Goal: Transaction & Acquisition: Purchase product/service

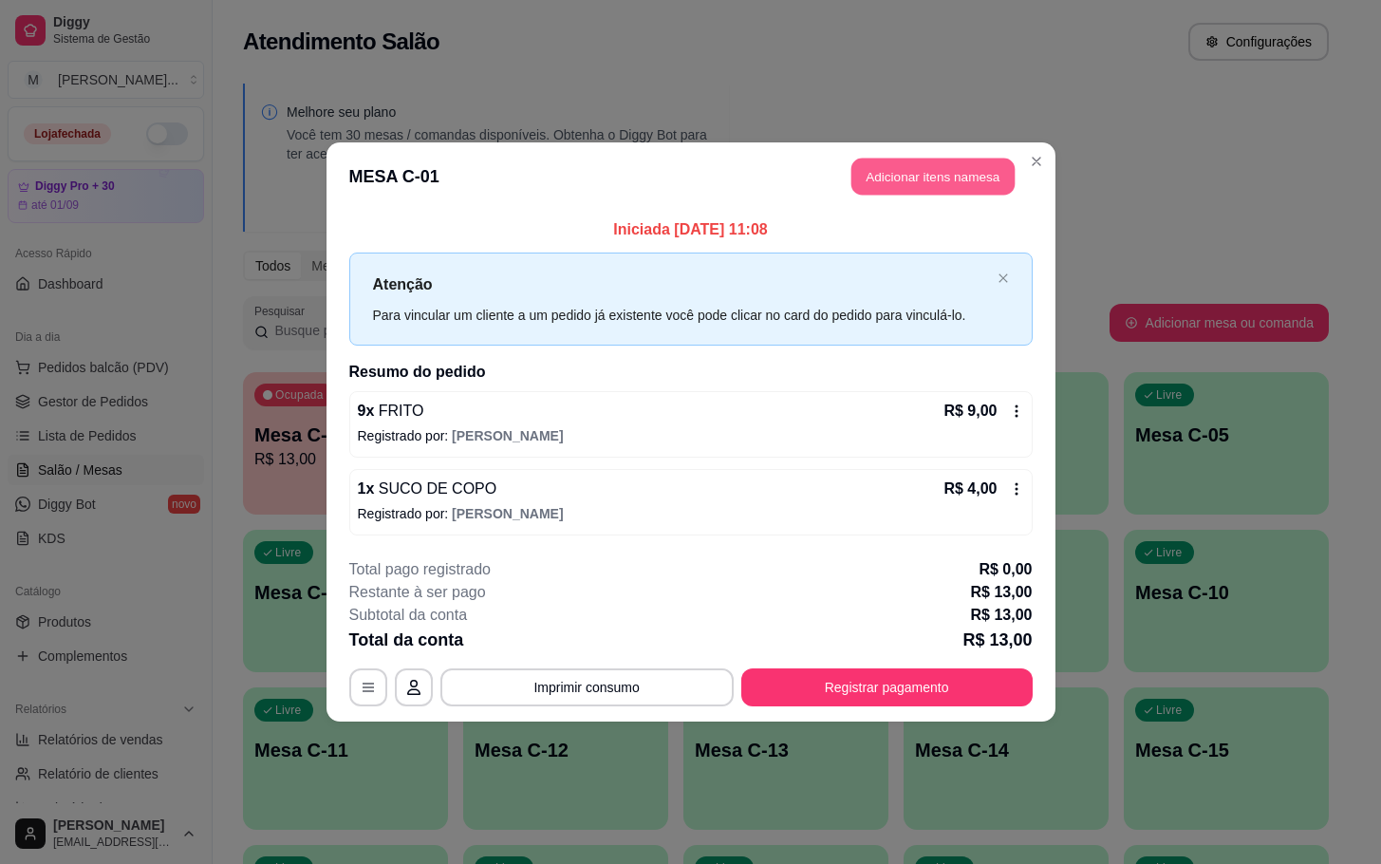
click at [996, 162] on button "Adicionar itens na mesa" at bounding box center [932, 176] width 163 height 37
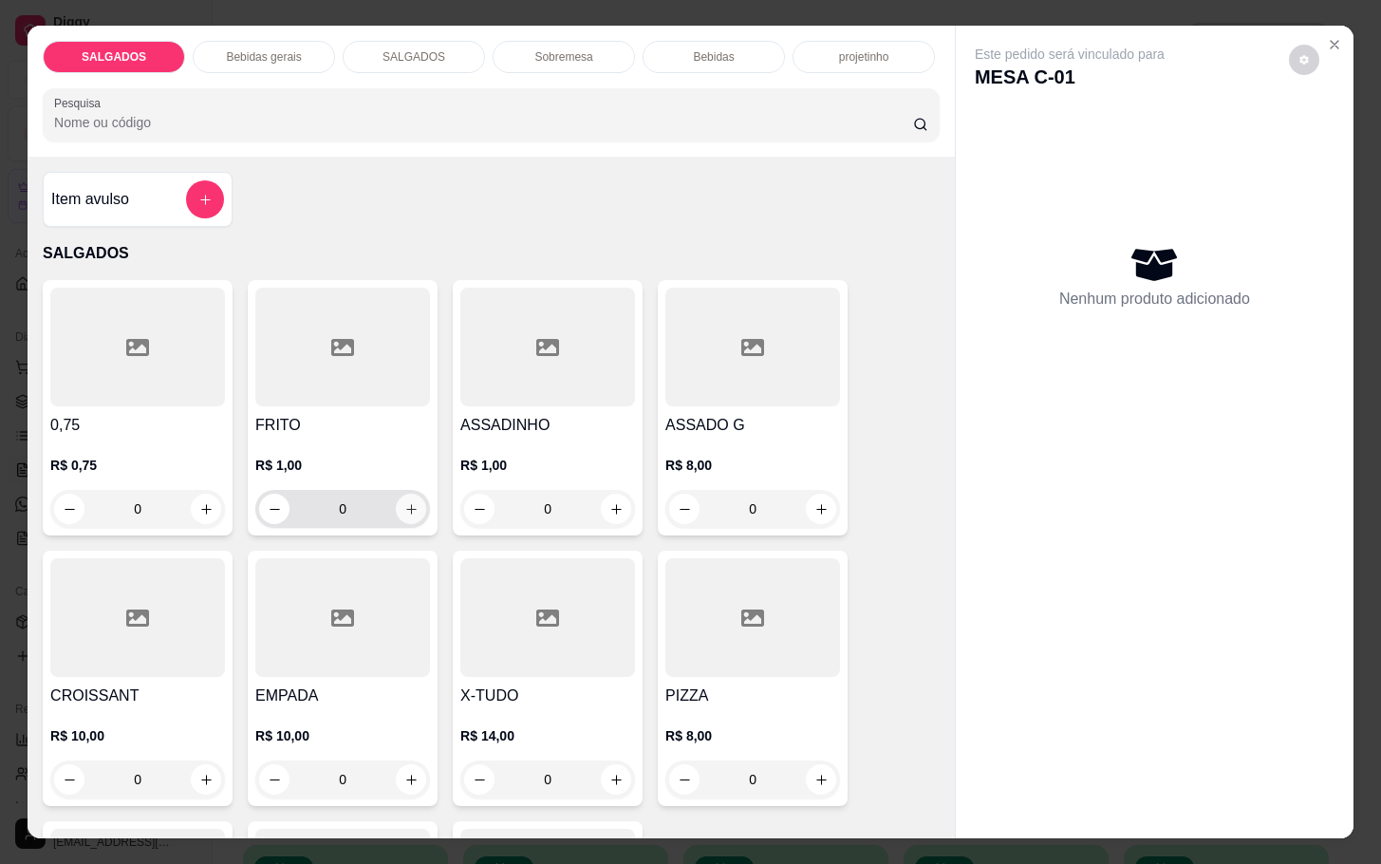
click at [414, 507] on div "0" at bounding box center [342, 509] width 167 height 38
type input "1"
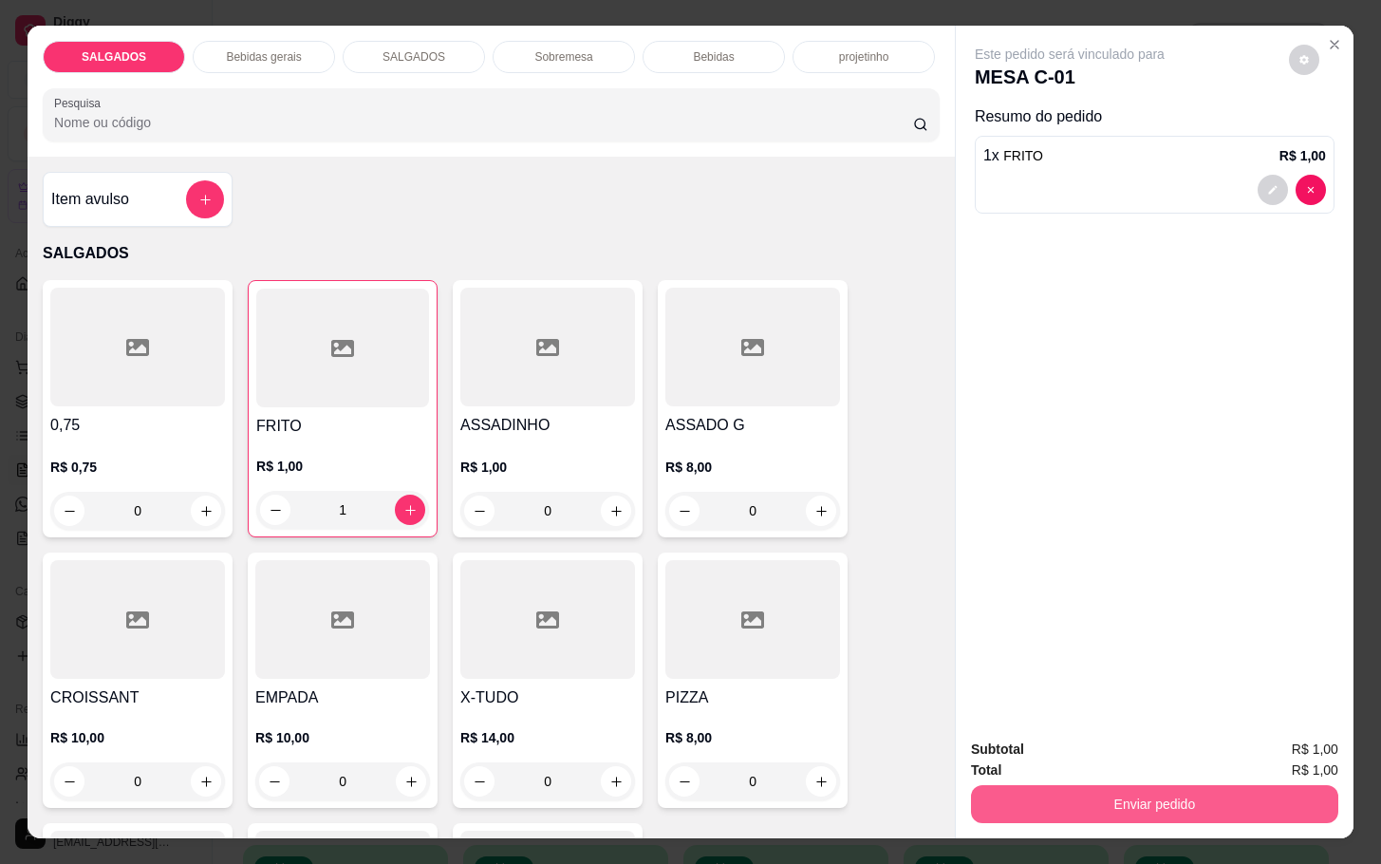
click at [971, 809] on button "Enviar pedido" at bounding box center [1154, 804] width 367 height 38
click at [1023, 757] on button "Não registrar e enviar pedido" at bounding box center [1088, 747] width 197 height 36
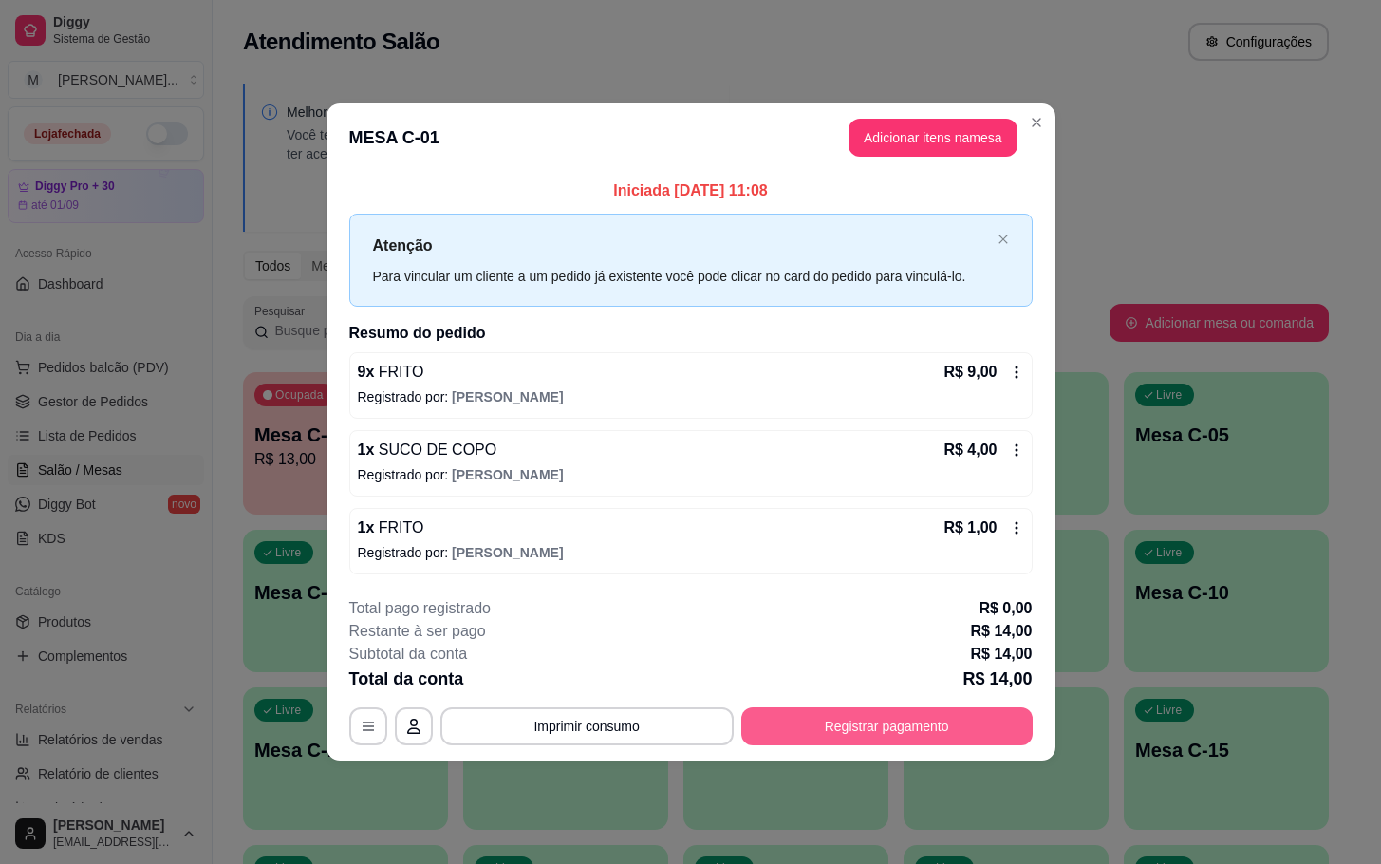
click at [848, 718] on button "Registrar pagamento" at bounding box center [886, 726] width 291 height 38
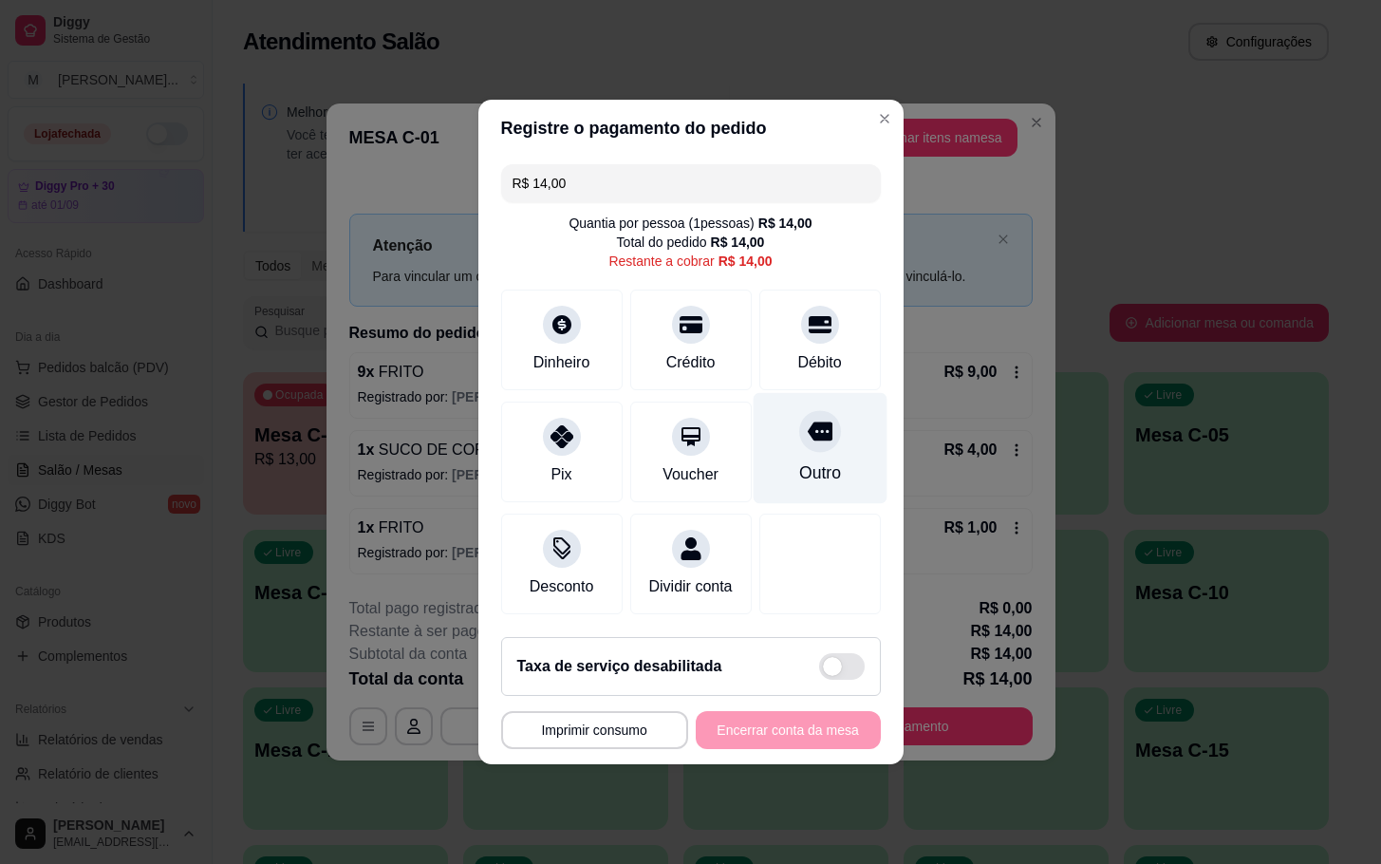
click at [829, 454] on div "Outro" at bounding box center [820, 448] width 134 height 111
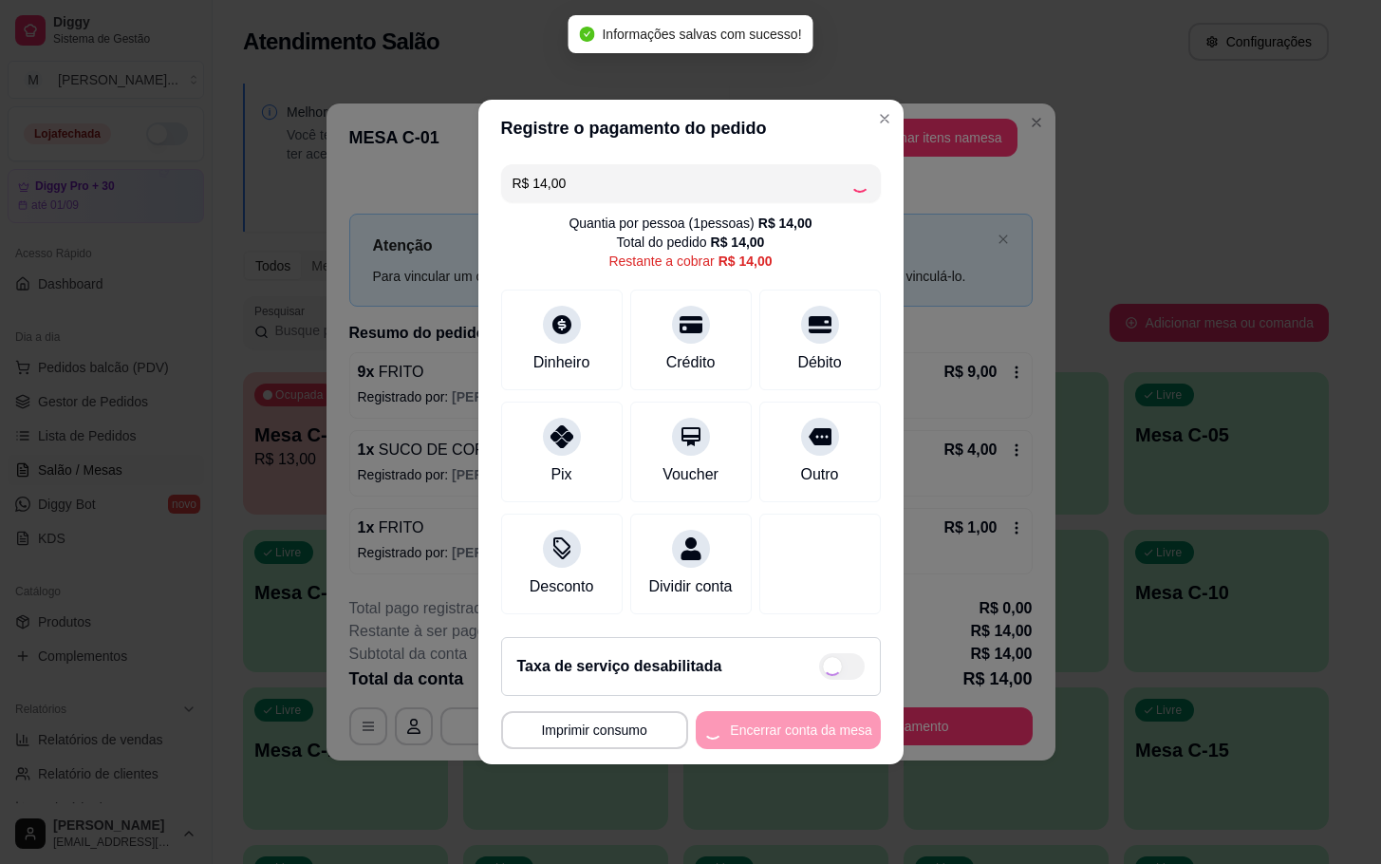
type input "R$ 0,00"
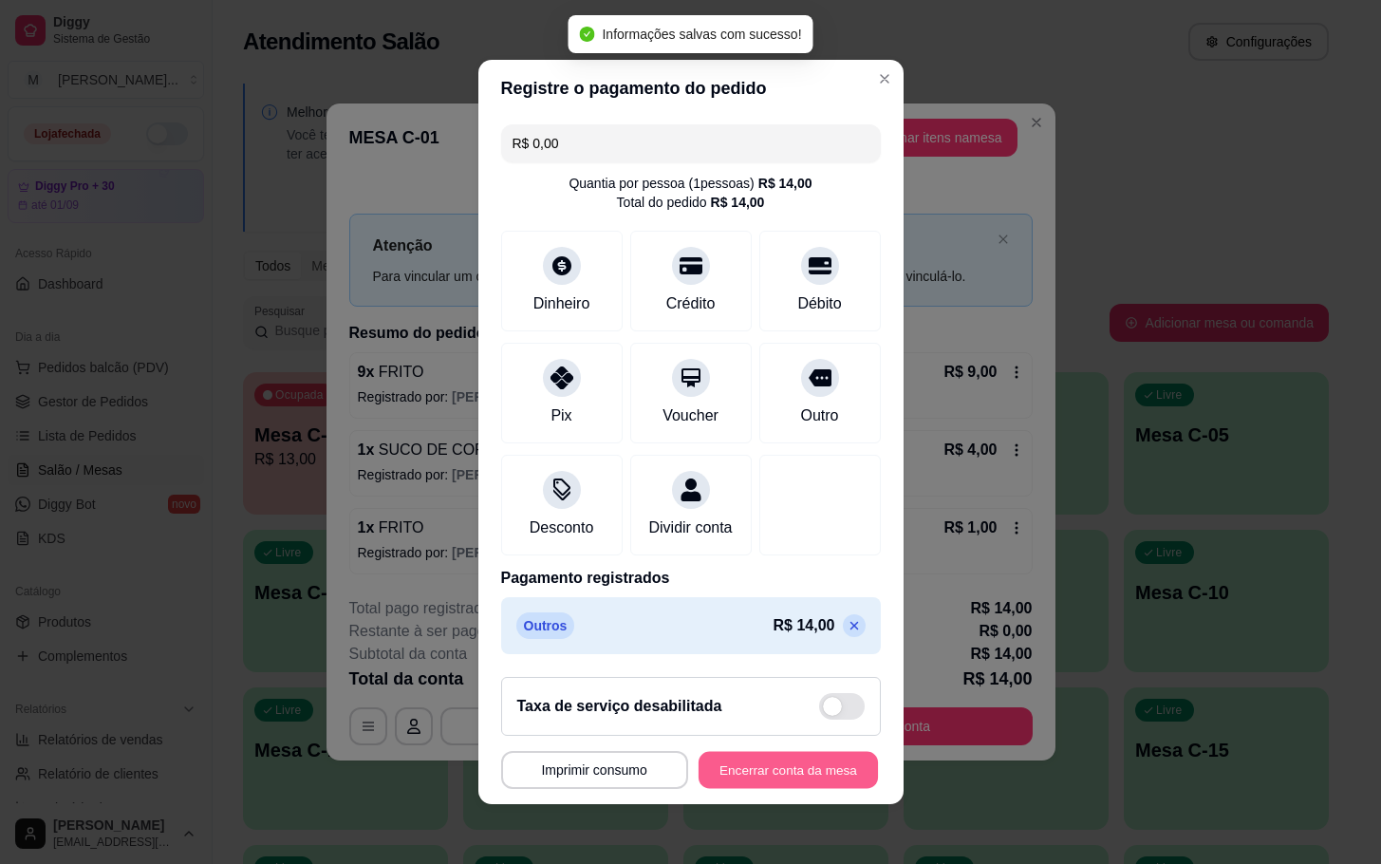
click at [791, 789] on button "Encerrar conta da mesa" at bounding box center [787, 770] width 179 height 37
